Goal: Information Seeking & Learning: Learn about a topic

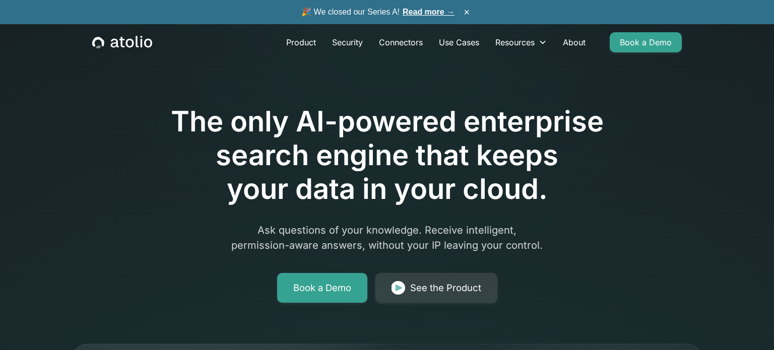
click at [428, 14] on link "Read more →" at bounding box center [428, 12] width 52 height 9
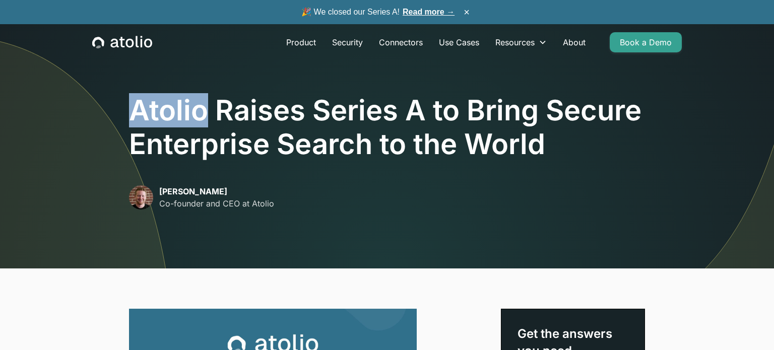
drag, startPoint x: 137, startPoint y: 106, endPoint x: 202, endPoint y: 101, distance: 65.7
click at [202, 101] on h1 "Atolio Raises Series A to Bring Secure Enterprise Search to the World" at bounding box center [387, 127] width 516 height 67
copy h1 "Atolio"
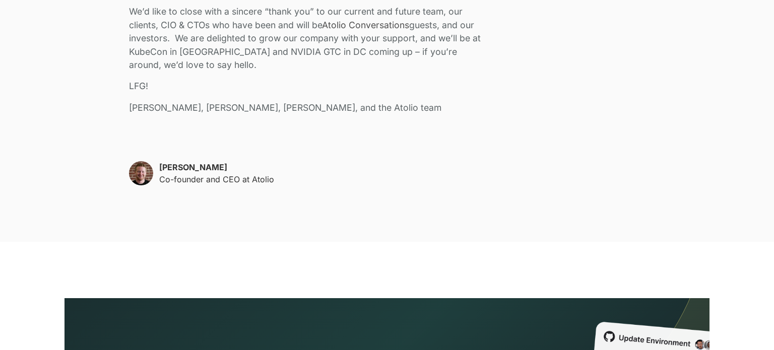
scroll to position [2405, 0]
